Goal: Transaction & Acquisition: Purchase product/service

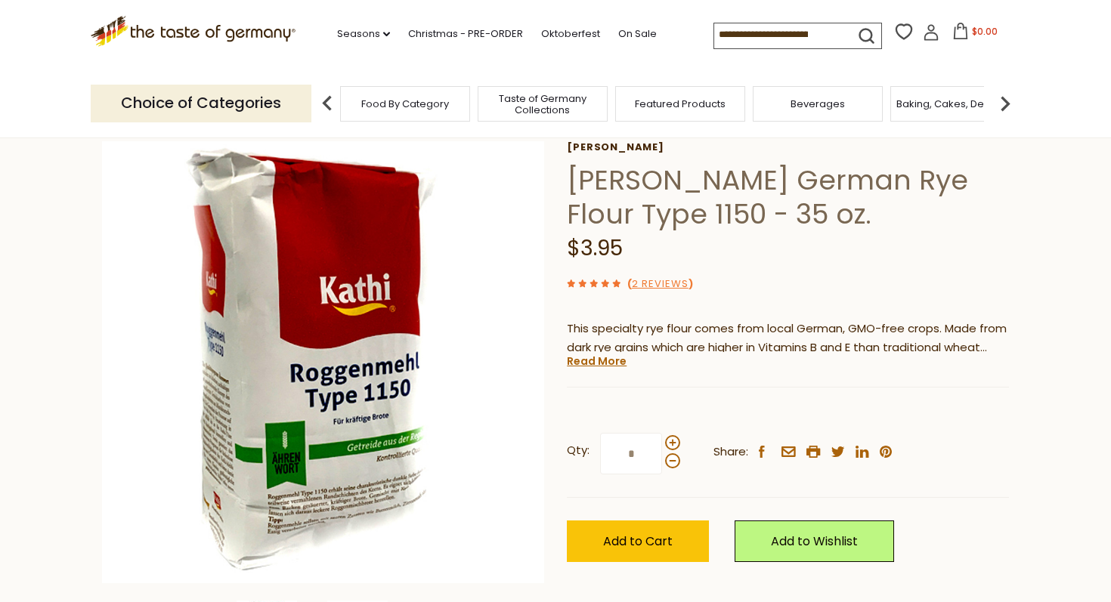
scroll to position [75, 0]
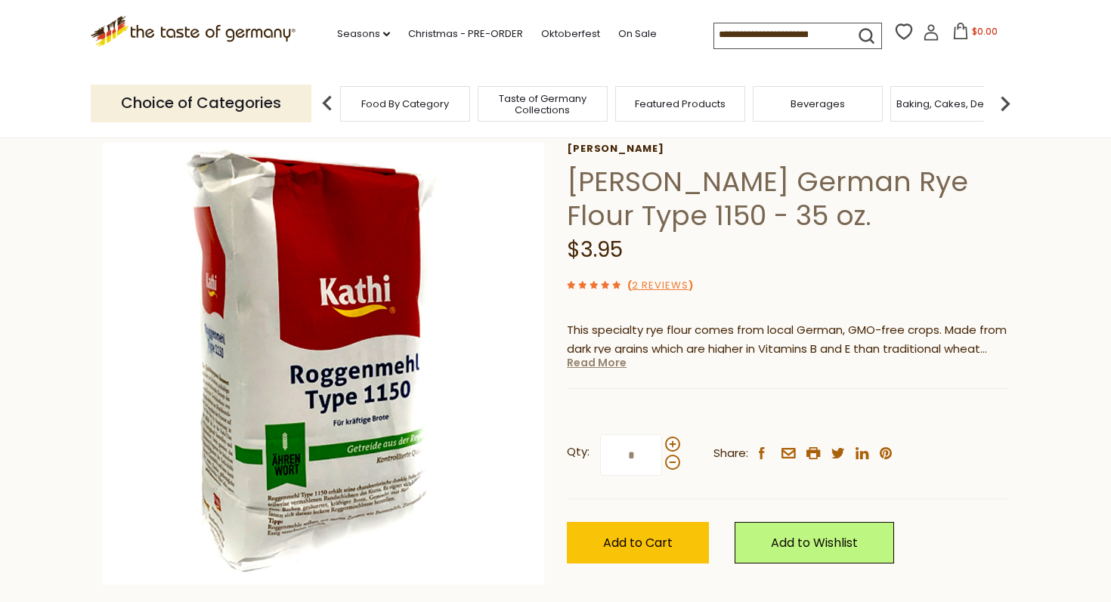
click at [598, 366] on link "Read More" at bounding box center [597, 362] width 60 height 15
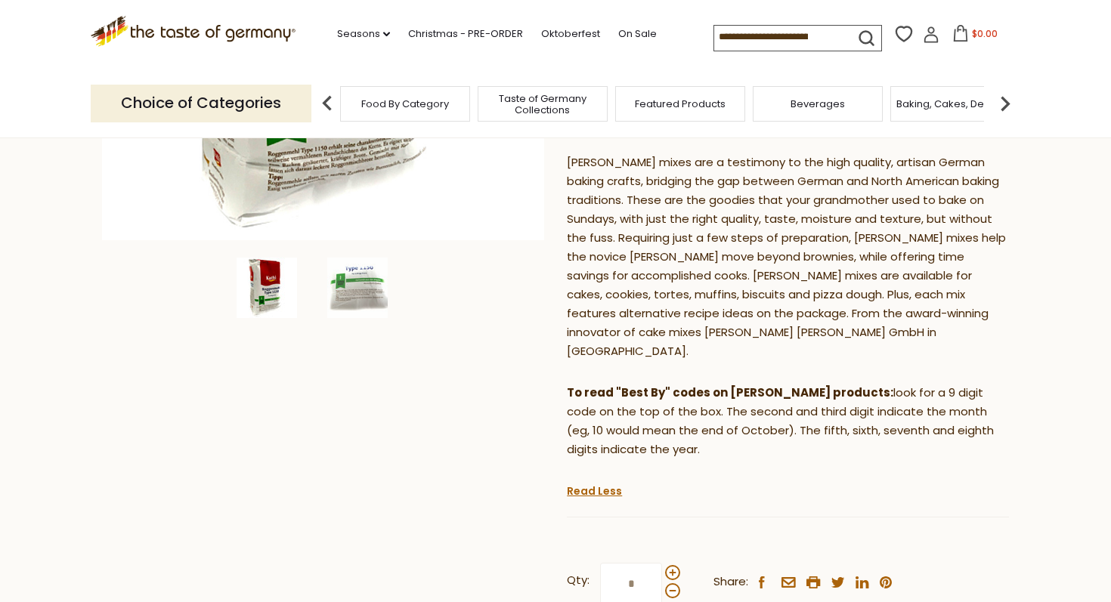
scroll to position [432, 0]
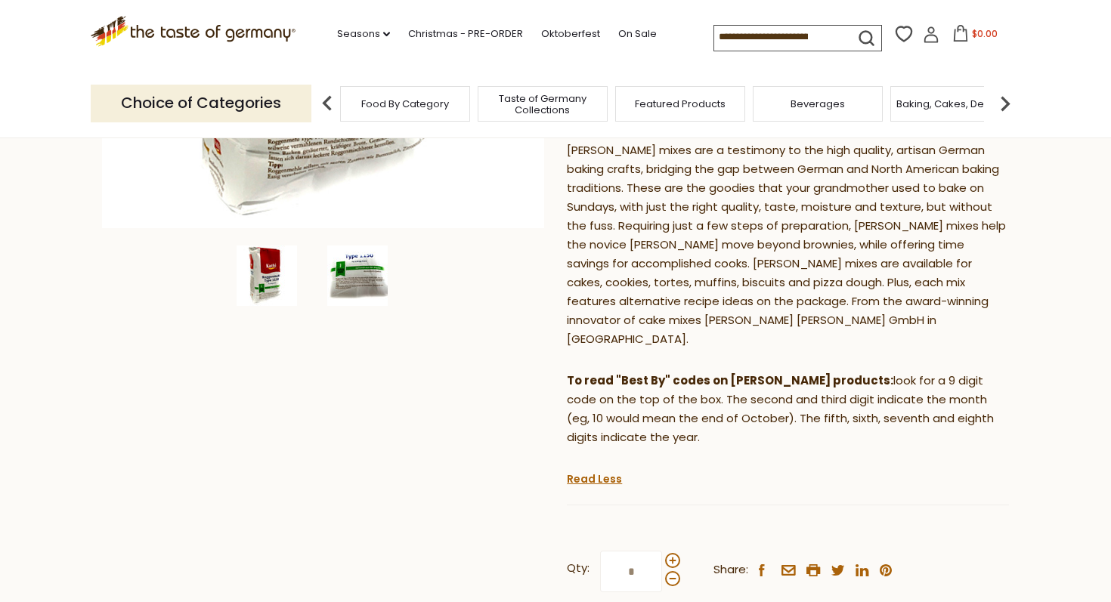
click at [370, 285] on img at bounding box center [357, 276] width 60 height 60
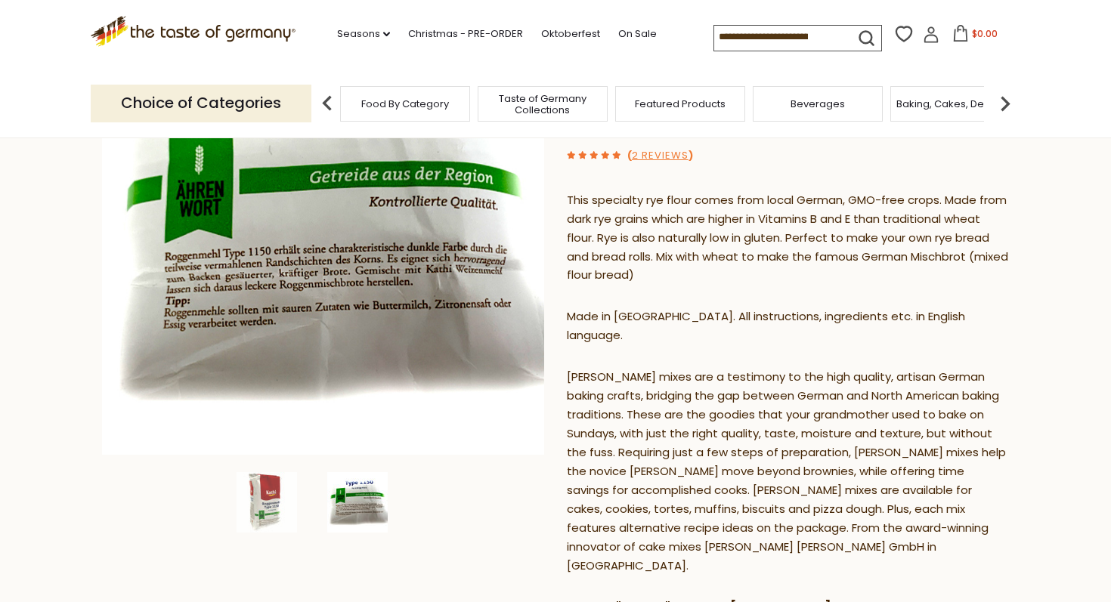
scroll to position [203, 0]
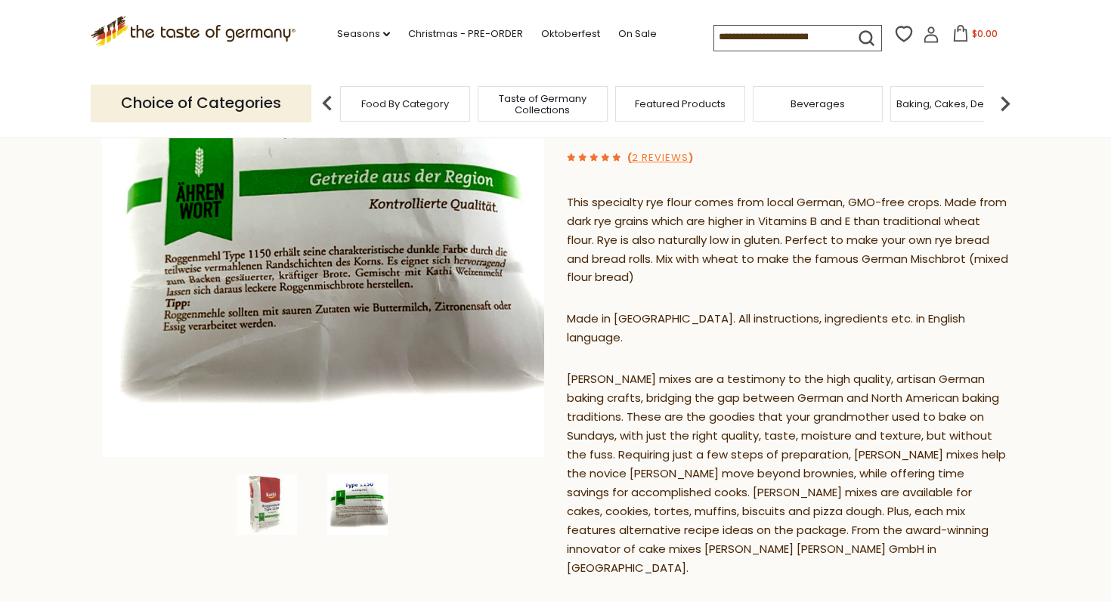
click at [367, 256] on img at bounding box center [323, 236] width 442 height 442
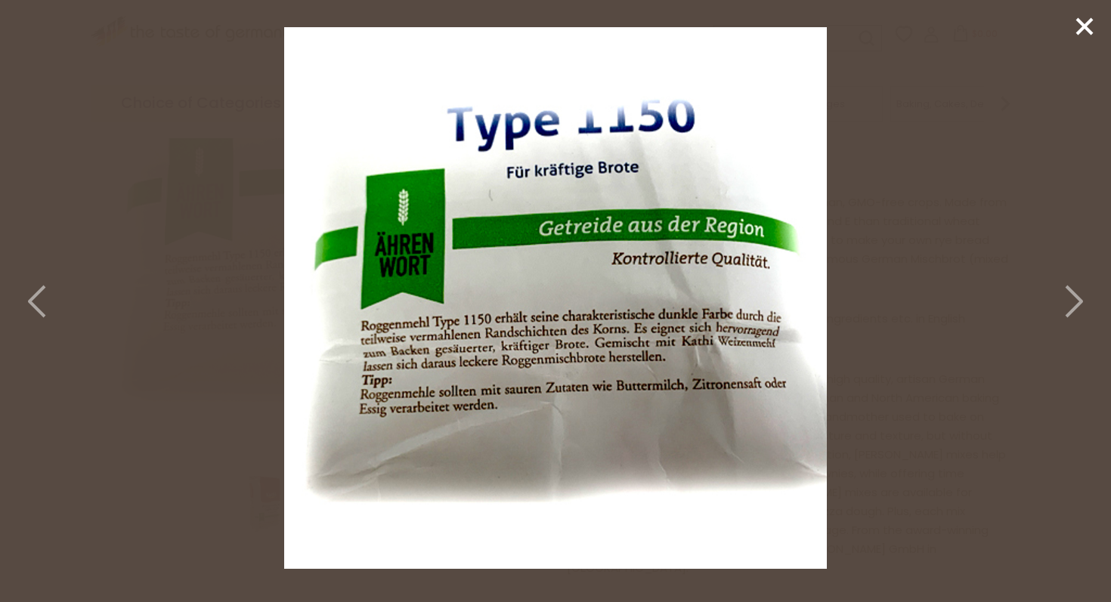
click at [1060, 304] on icon at bounding box center [1072, 301] width 33 height 45
click at [29, 299] on polyline at bounding box center [36, 301] width 15 height 30
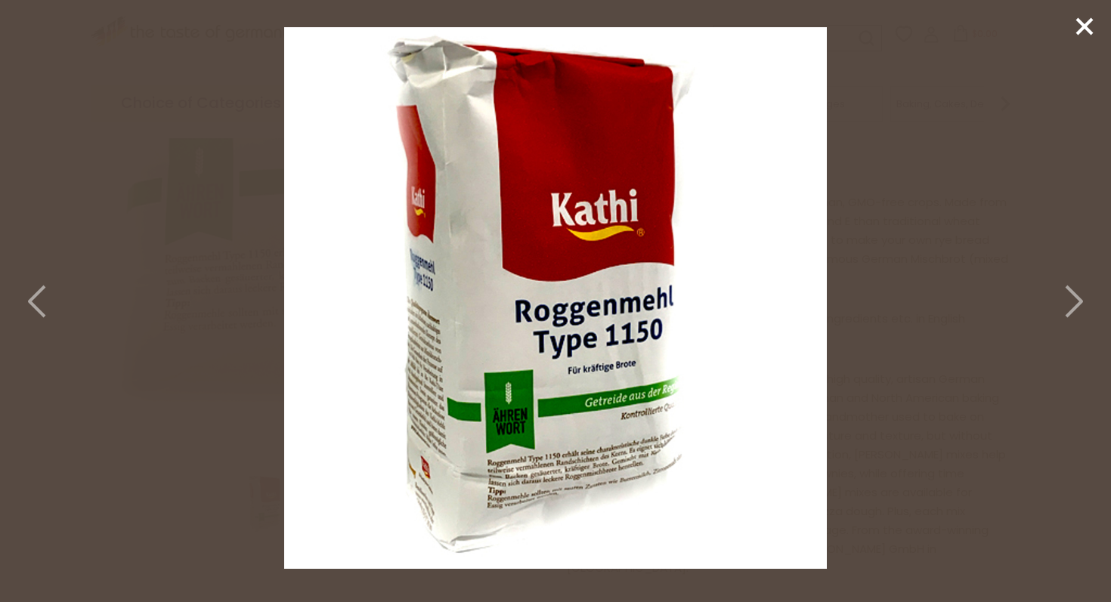
click at [1071, 292] on polyline at bounding box center [1073, 301] width 15 height 30
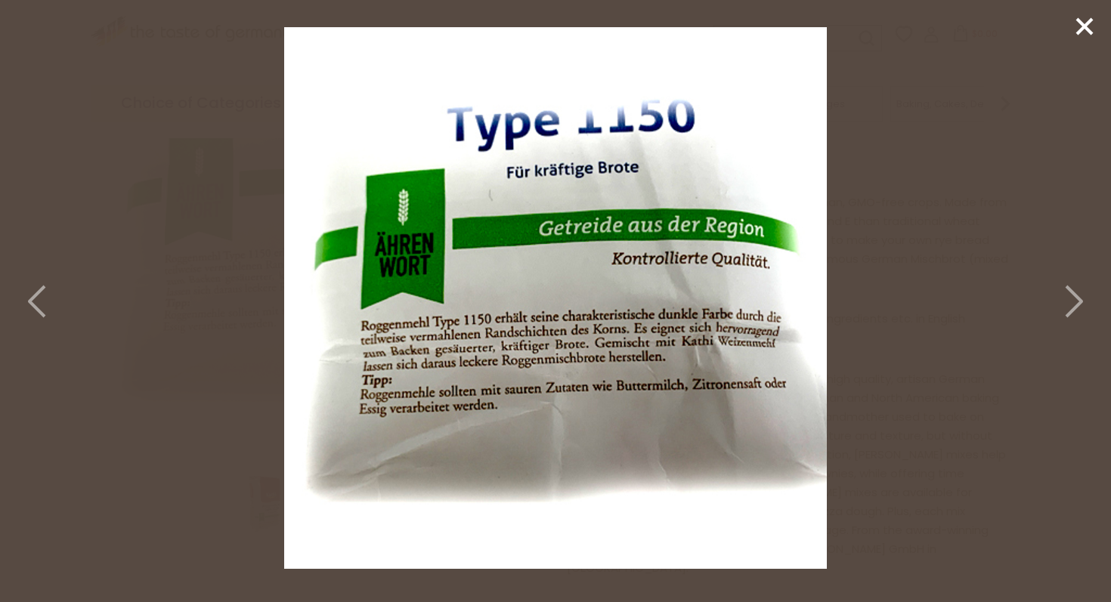
click at [761, 381] on img at bounding box center [555, 298] width 542 height 542
click at [1088, 23] on line at bounding box center [1084, 26] width 15 height 15
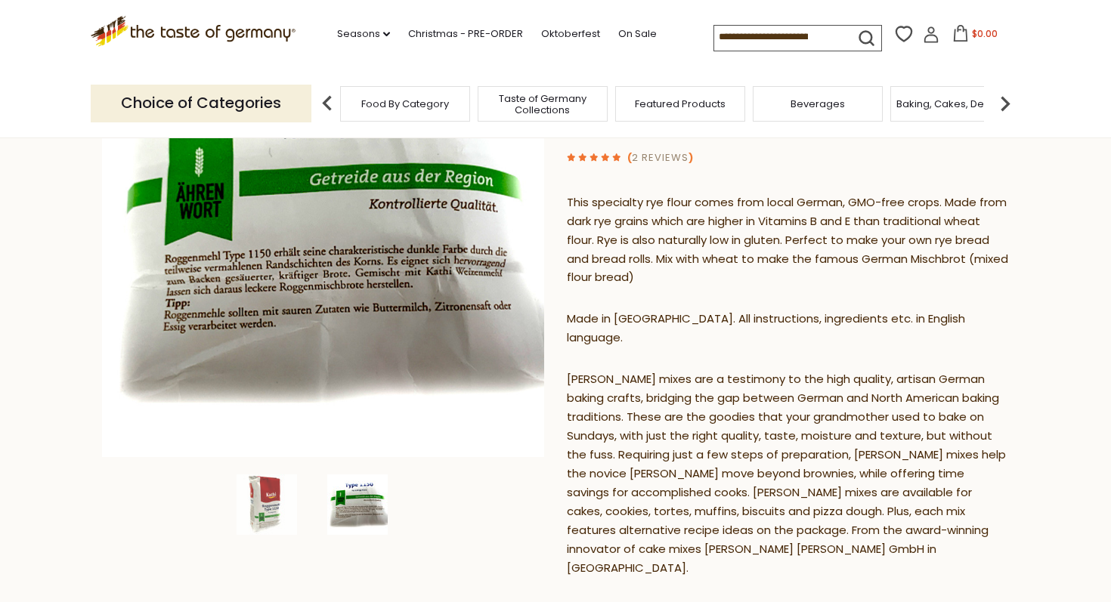
click at [645, 159] on link "2 Reviews" at bounding box center [660, 158] width 57 height 16
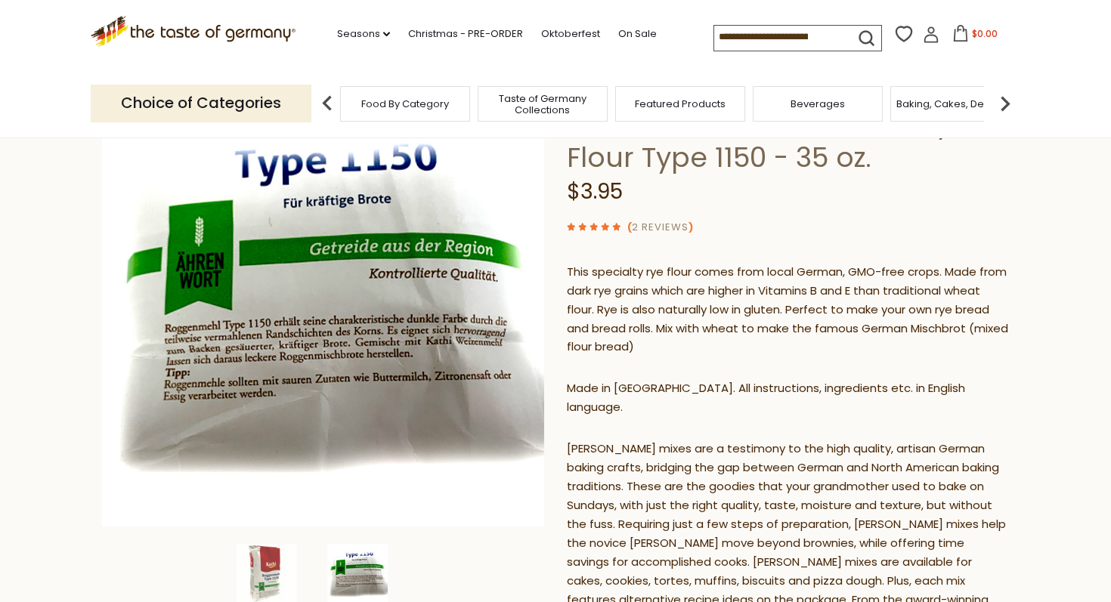
scroll to position [132, 0]
